Goal: Transaction & Acquisition: Purchase product/service

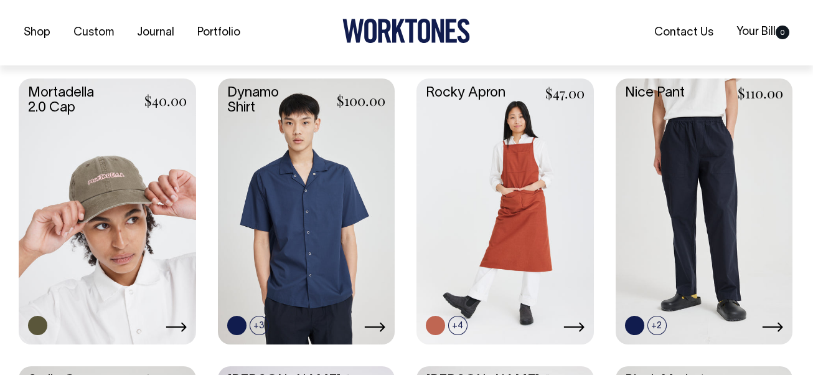
scroll to position [871, 0]
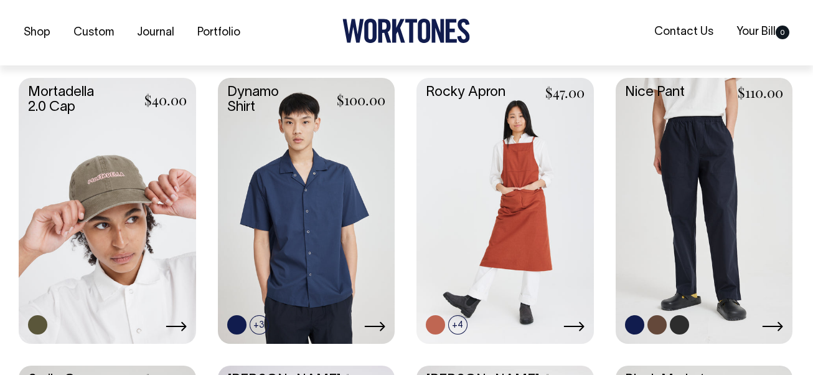
click at [684, 205] on link at bounding box center [703, 209] width 177 height 263
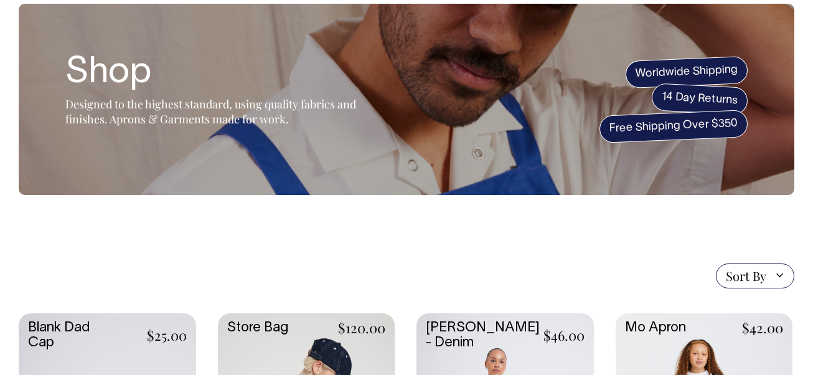
scroll to position [62, 0]
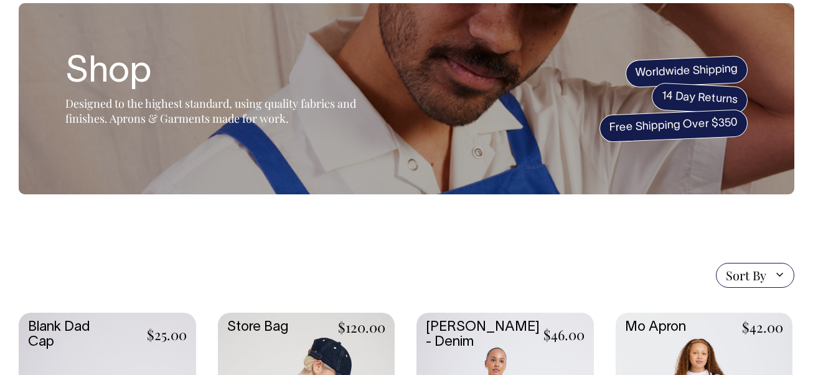
click at [738, 275] on span "Sort By" at bounding box center [746, 275] width 40 height 15
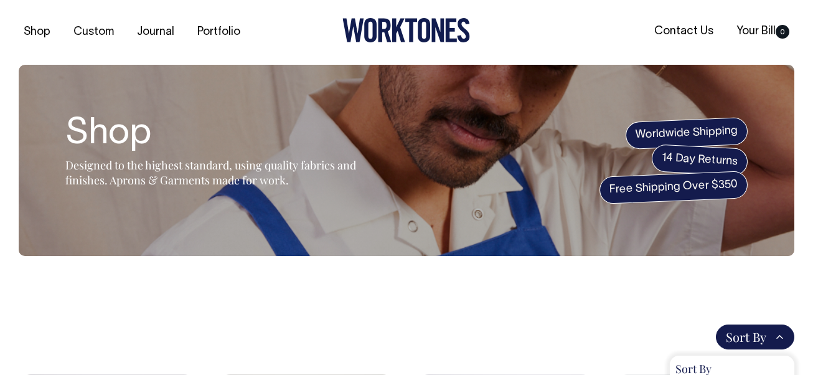
scroll to position [0, 0]
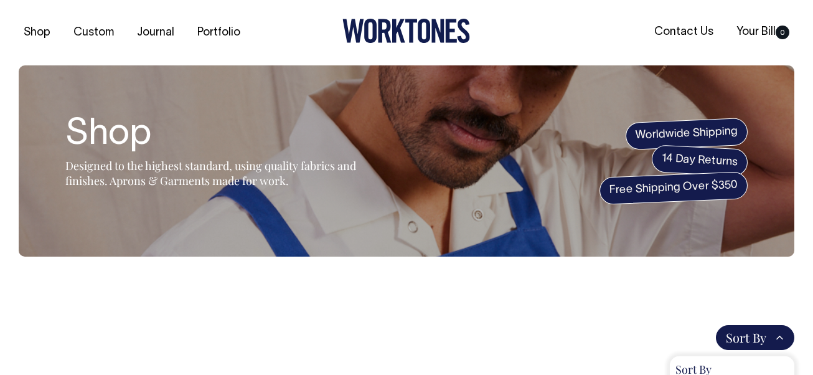
click at [739, 336] on span "Sort By" at bounding box center [746, 337] width 40 height 15
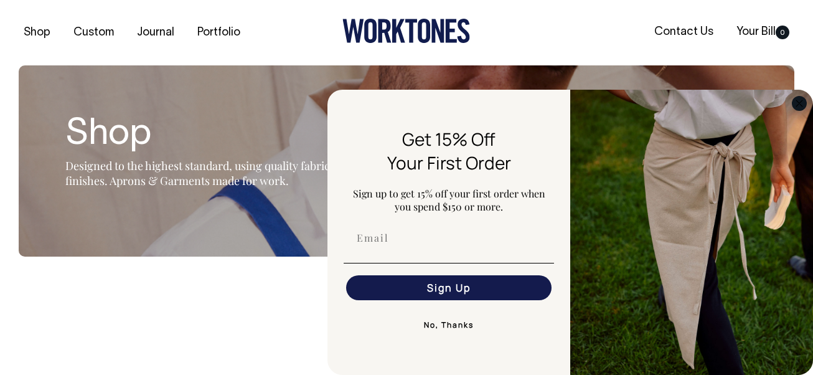
click at [798, 103] on icon "Close dialog" at bounding box center [799, 103] width 6 height 6
click at [798, 103] on div "Close dialog Get 15% Off Your First Order Sign up to get 15% off your first ord…" at bounding box center [569, 232] width 485 height 285
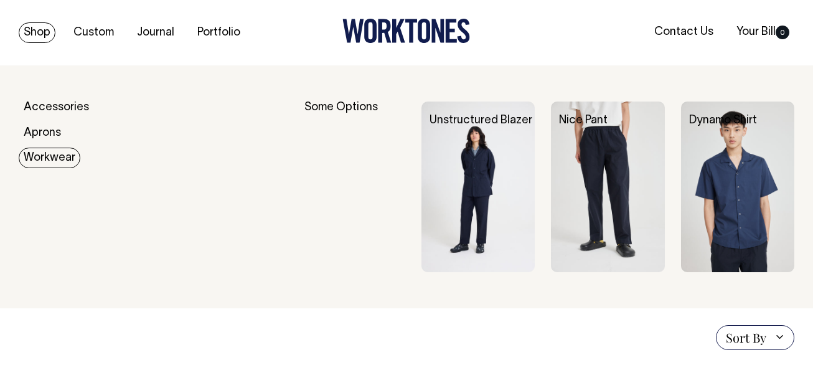
click at [50, 156] on link "Workwear" at bounding box center [50, 157] width 62 height 21
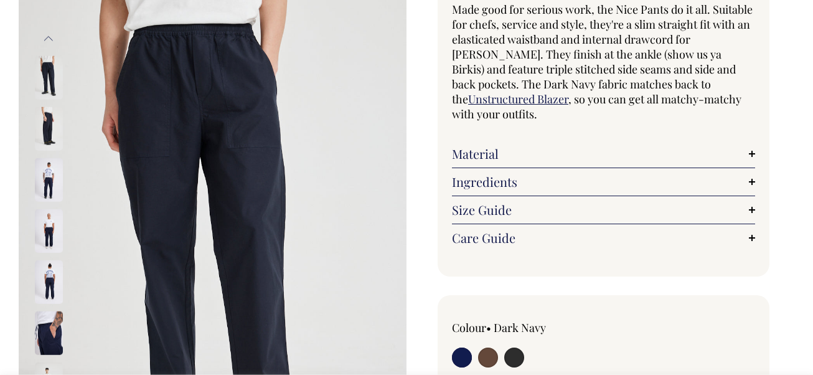
scroll to position [124, 0]
click at [45, 113] on img at bounding box center [49, 130] width 28 height 44
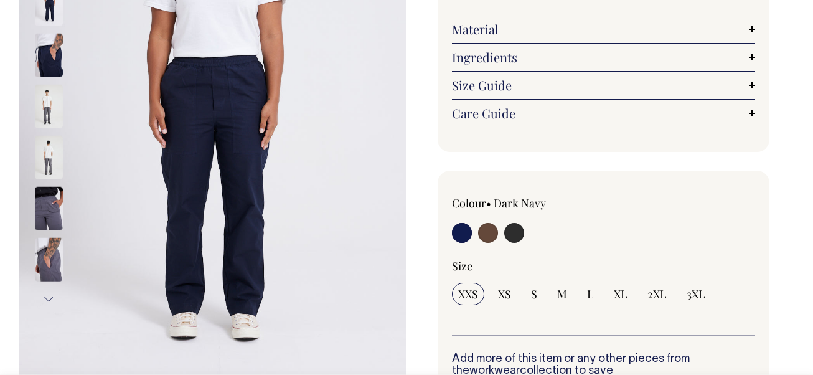
scroll to position [249, 0]
click at [46, 107] on img at bounding box center [49, 107] width 28 height 44
